Goal: Browse casually

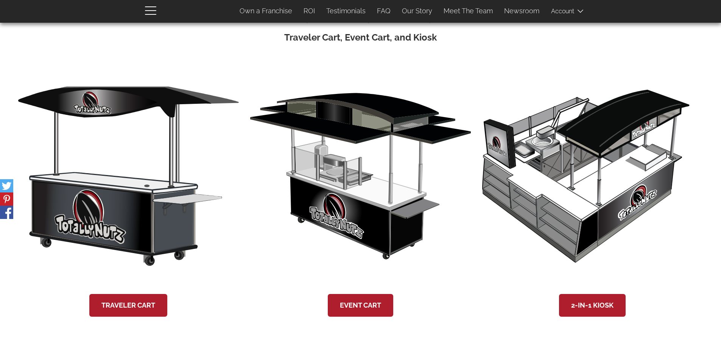
scroll to position [1424, 0]
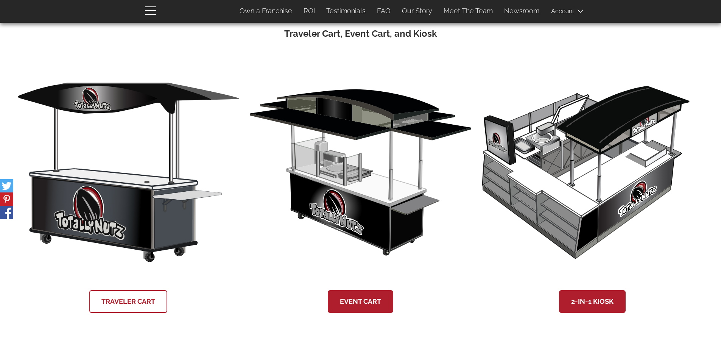
click at [131, 300] on link "Traveler Cart" at bounding box center [128, 301] width 78 height 23
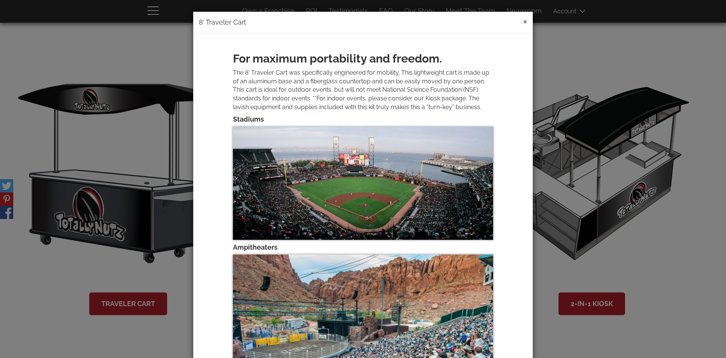
drag, startPoint x: 523, startPoint y: 21, endPoint x: 526, endPoint y: 36, distance: 15.1
click at [523, 20] on button "×" at bounding box center [525, 21] width 4 height 9
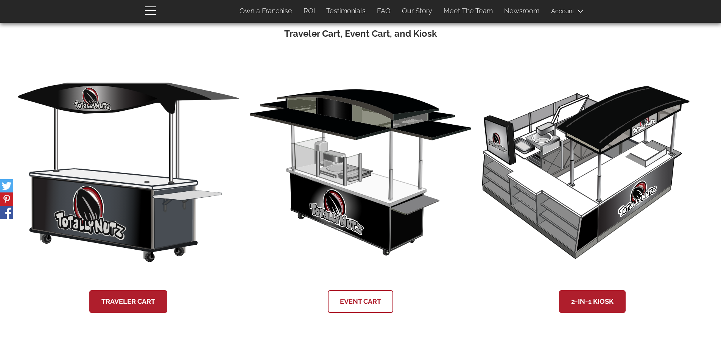
click at [369, 301] on link "Event Cart" at bounding box center [360, 301] width 65 height 23
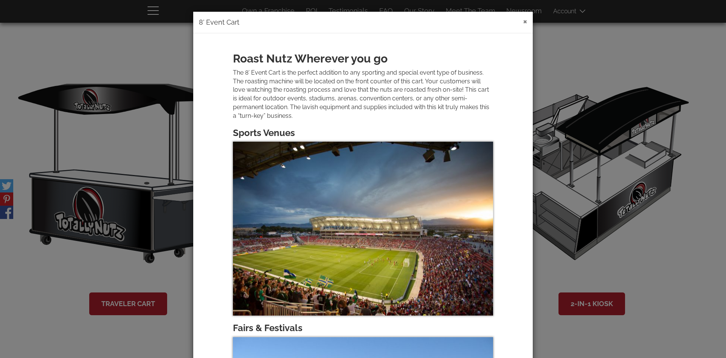
click at [523, 19] on button "×" at bounding box center [525, 21] width 4 height 9
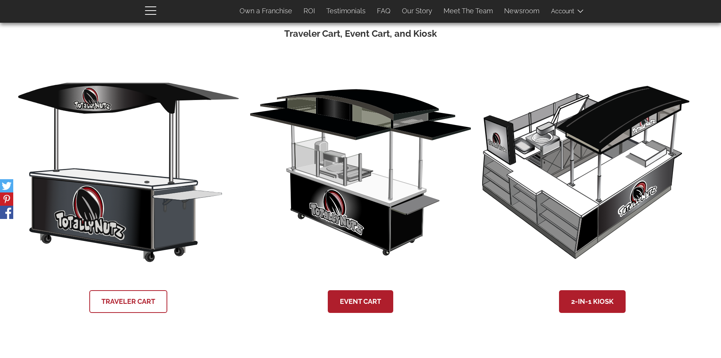
click at [119, 302] on link "Traveler Cart" at bounding box center [128, 301] width 78 height 23
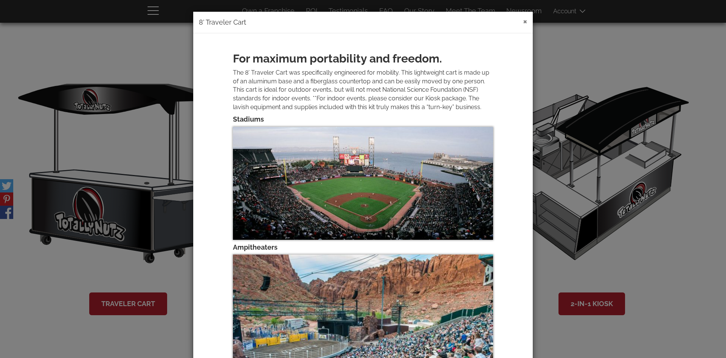
drag, startPoint x: 523, startPoint y: 20, endPoint x: 524, endPoint y: 27, distance: 7.3
click at [523, 20] on button "×" at bounding box center [525, 21] width 4 height 9
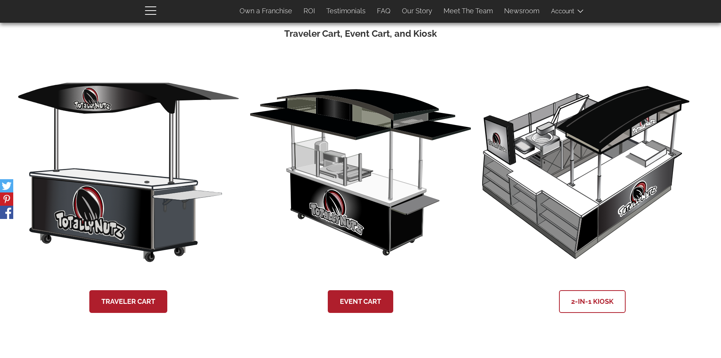
click at [591, 298] on link "2-in-1 Kiosk" at bounding box center [592, 301] width 67 height 23
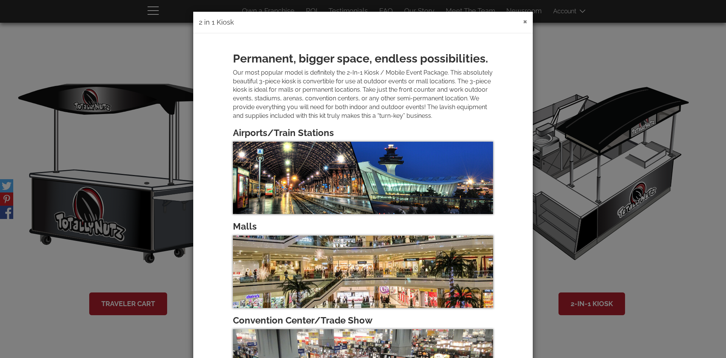
click at [523, 20] on button "×" at bounding box center [525, 21] width 4 height 9
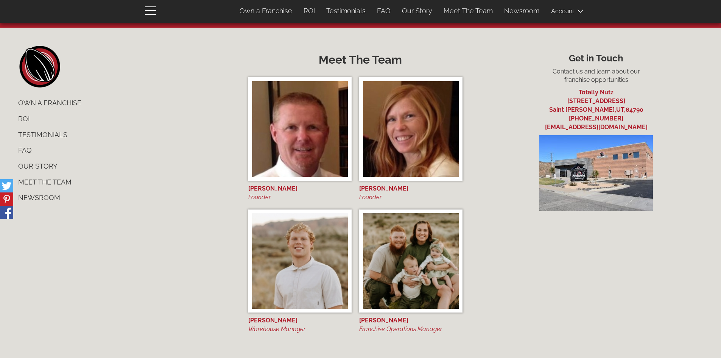
scroll to position [3131, 0]
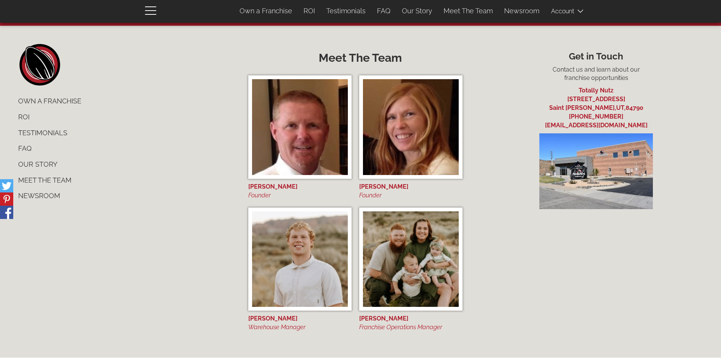
click at [39, 164] on link "Our Story" at bounding box center [124, 164] width 224 height 16
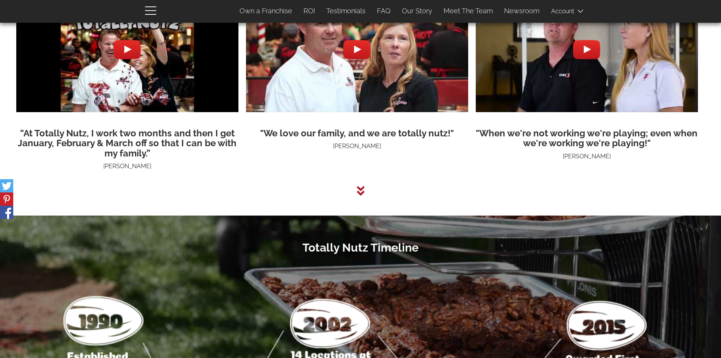
scroll to position [2022, 0]
